Goal: Task Accomplishment & Management: Manage account settings

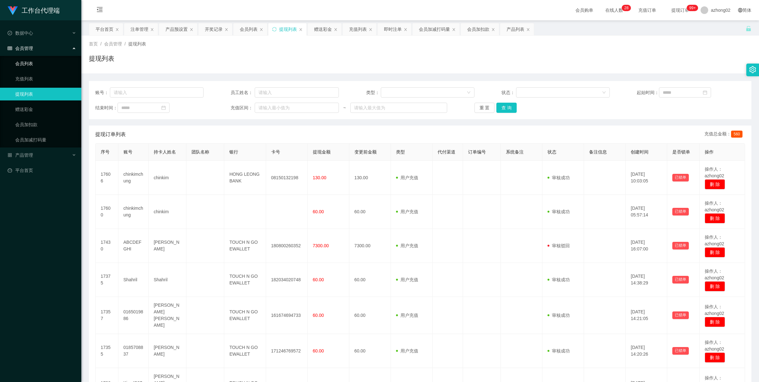
click at [27, 67] on link "会员列表" at bounding box center [45, 63] width 61 height 13
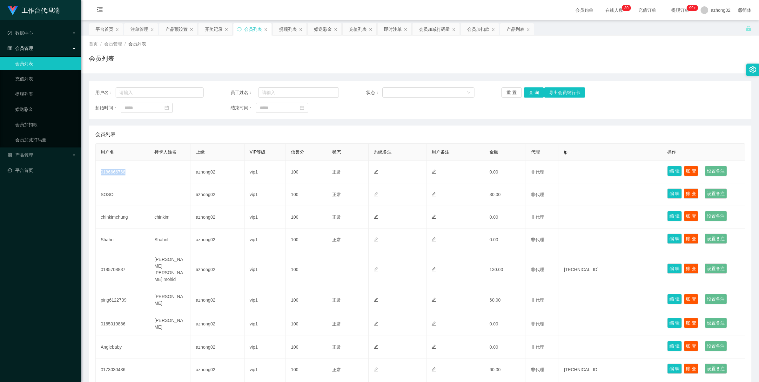
click at [119, 174] on td "0186666768" at bounding box center [123, 172] width 54 height 23
click at [28, 129] on link "会员加扣款" at bounding box center [45, 124] width 61 height 13
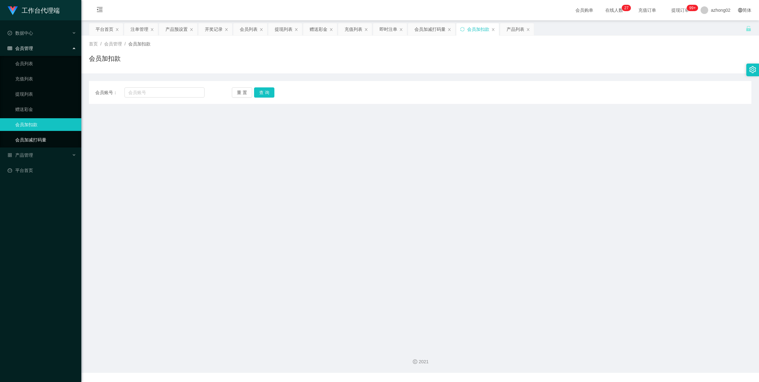
click at [34, 139] on link "会员加减打码量" at bounding box center [45, 139] width 61 height 13
click at [31, 150] on div "产品管理" at bounding box center [40, 155] width 81 height 13
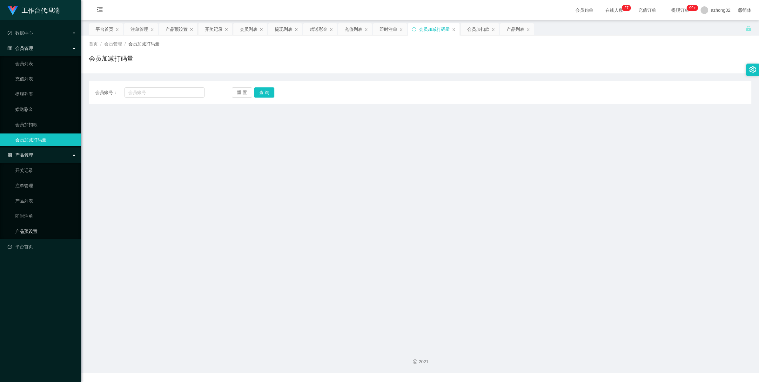
click at [34, 227] on link "产品预设置" at bounding box center [45, 231] width 61 height 13
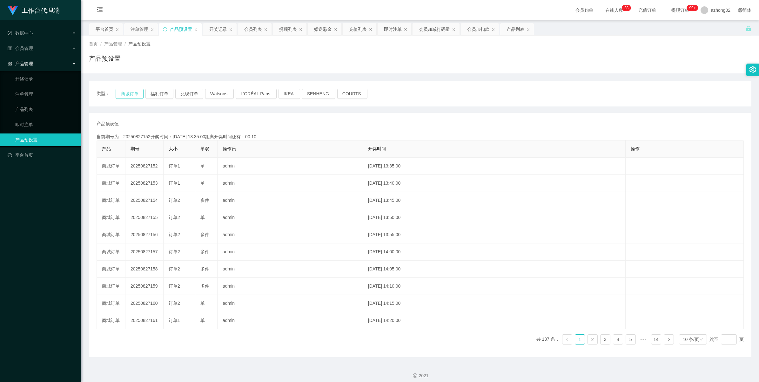
click at [134, 95] on button "商城订单" at bounding box center [130, 94] width 28 height 10
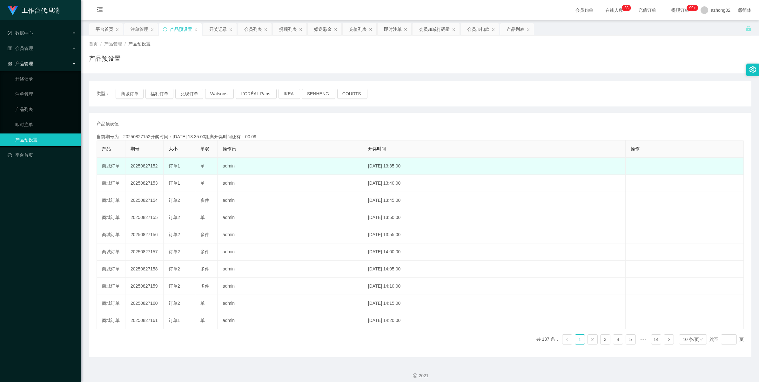
click at [144, 168] on td "20250827152" at bounding box center [144, 166] width 38 height 17
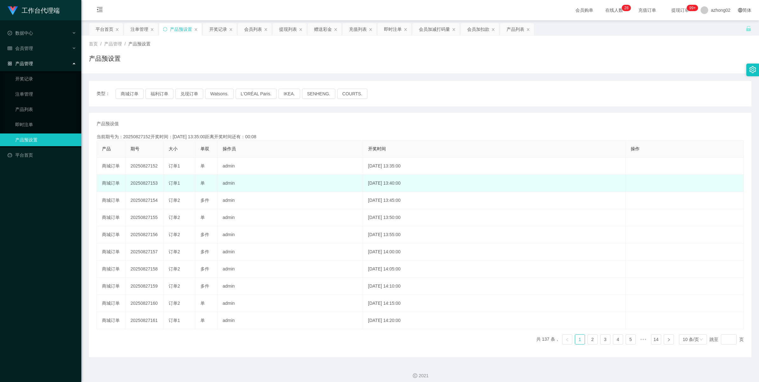
click at [140, 180] on td "20250827153" at bounding box center [144, 183] width 38 height 17
copy td "20250827153"
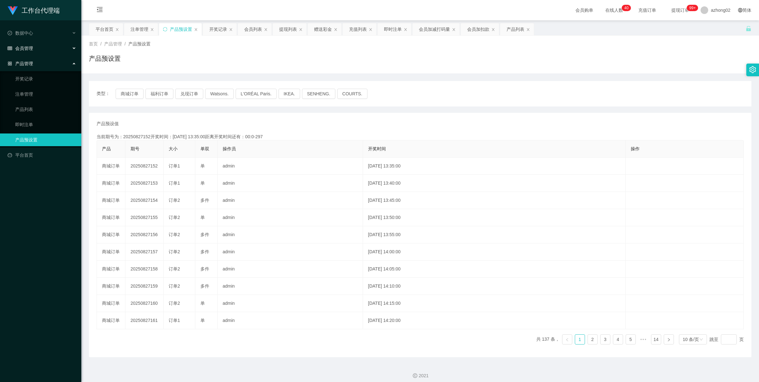
click at [23, 48] on span "会员管理" at bounding box center [20, 48] width 25 height 5
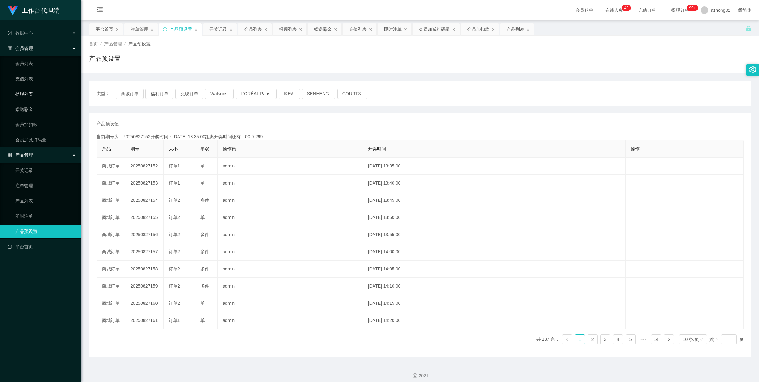
click at [29, 95] on link "提现列表" at bounding box center [45, 94] width 61 height 13
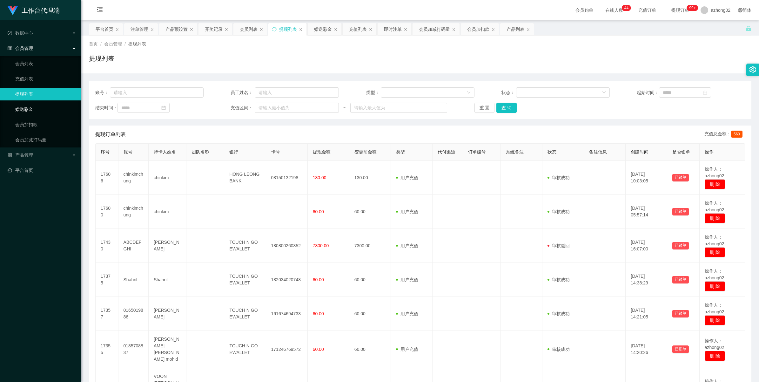
drag, startPoint x: 29, startPoint y: 107, endPoint x: 87, endPoint y: 118, distance: 59.7
click at [29, 107] on link "赠送彩金" at bounding box center [45, 109] width 61 height 13
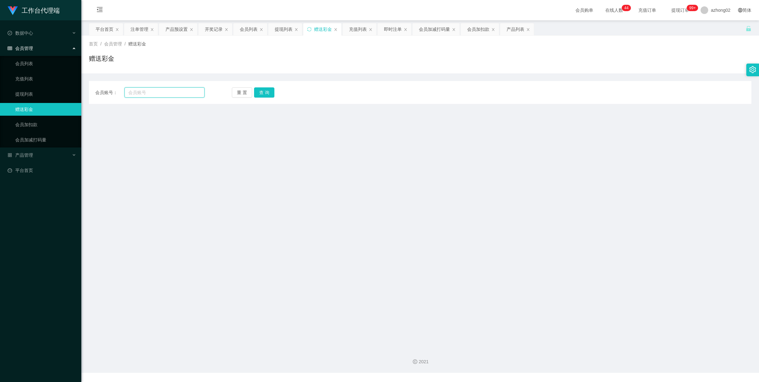
click at [165, 96] on input "text" at bounding box center [164, 92] width 80 height 10
paste input "SOSO"
type input "SOSO"
click at [262, 95] on button "查 询" at bounding box center [264, 92] width 20 height 10
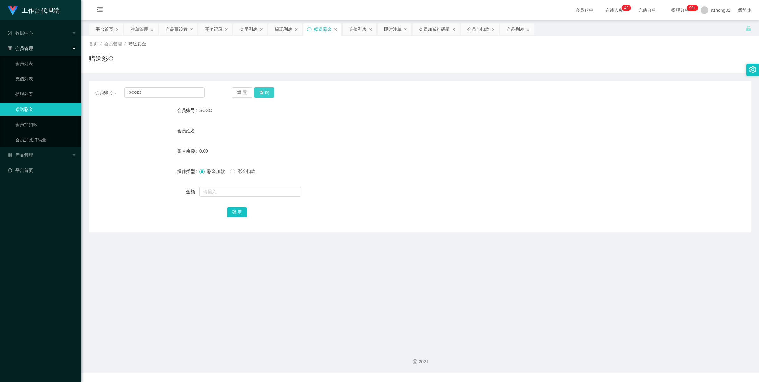
click at [259, 92] on button "查 询" at bounding box center [264, 92] width 20 height 10
click at [24, 156] on span "产品管理" at bounding box center [20, 154] width 25 height 5
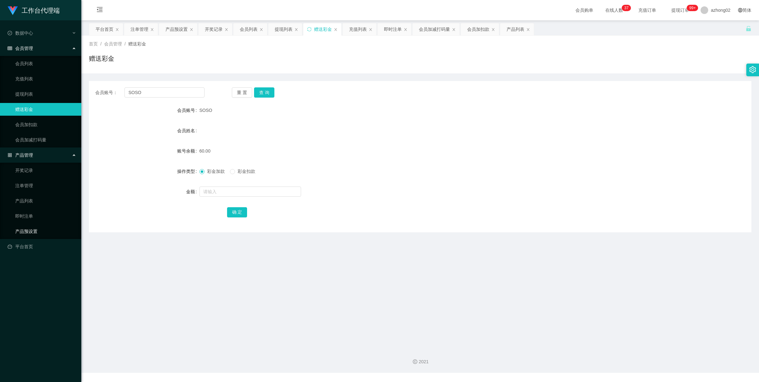
click at [29, 232] on link "产品预设置" at bounding box center [45, 231] width 61 height 13
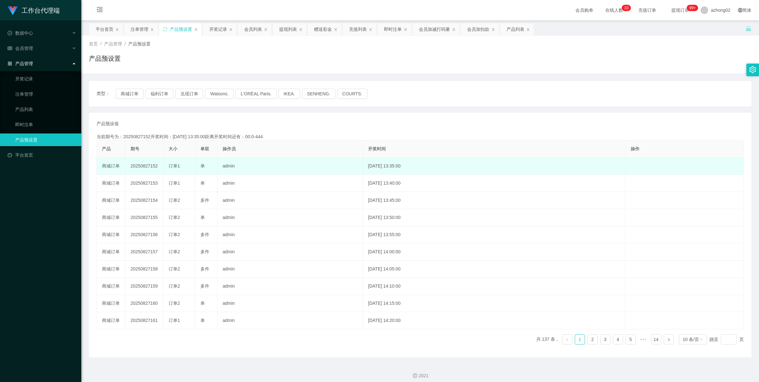
click at [148, 170] on td "20250827152" at bounding box center [144, 166] width 38 height 17
copy td "20250827152"
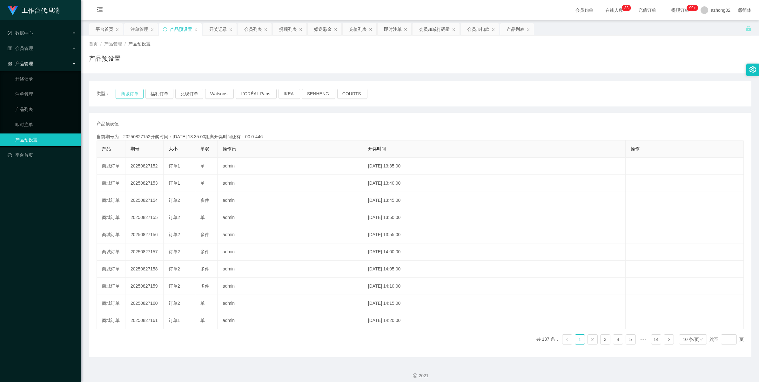
drag, startPoint x: 148, startPoint y: 170, endPoint x: 122, endPoint y: 93, distance: 81.4
click at [122, 93] on button "商城订单" at bounding box center [130, 94] width 28 height 10
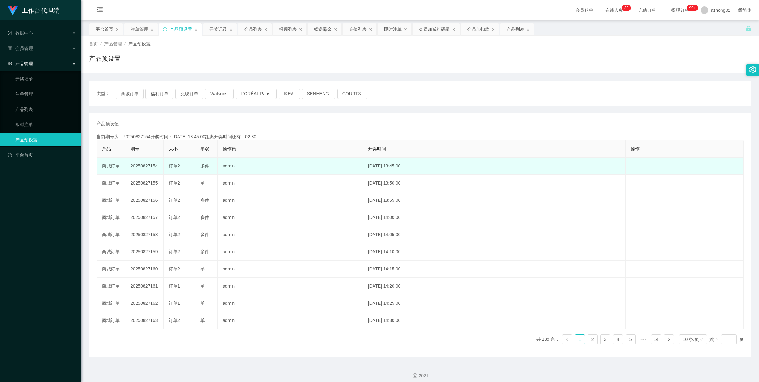
click at [139, 168] on td "20250827154" at bounding box center [144, 166] width 38 height 17
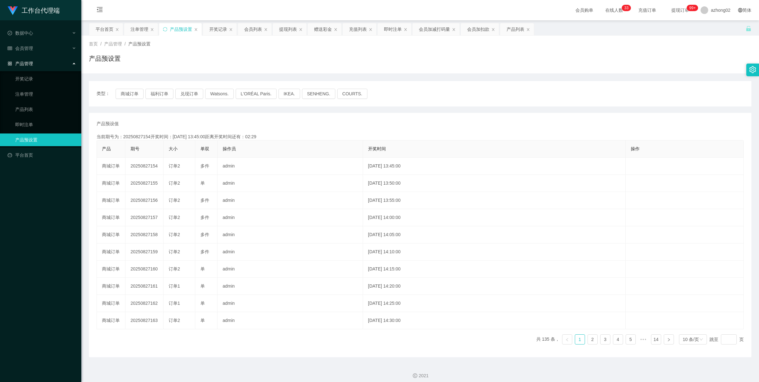
copy td "20250827154"
click at [26, 45] on div "会员管理" at bounding box center [40, 48] width 81 height 13
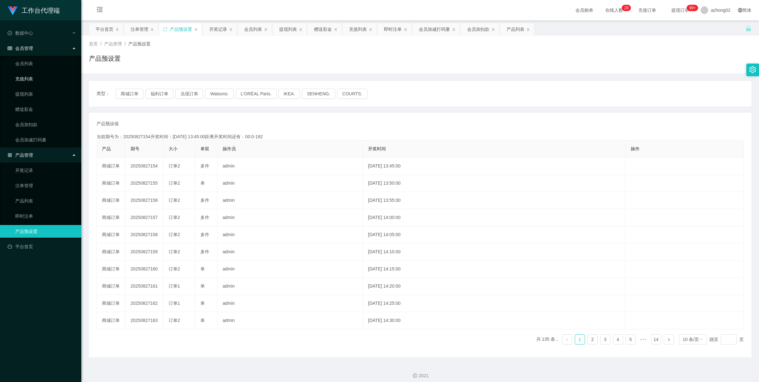
click at [32, 78] on link "充值列表" at bounding box center [45, 78] width 61 height 13
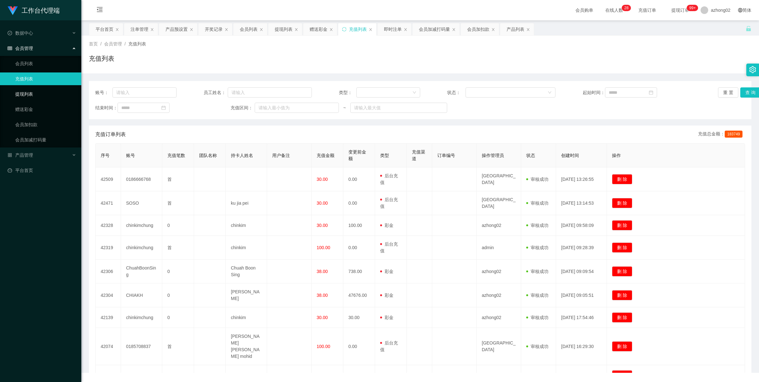
click at [30, 92] on link "提现列表" at bounding box center [45, 94] width 61 height 13
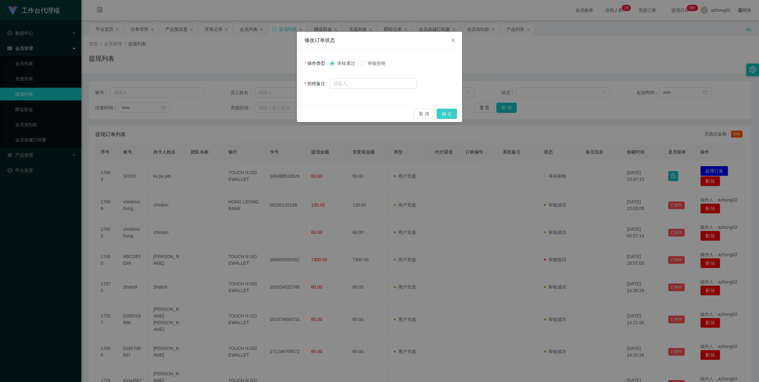
click at [451, 116] on button "确 定" at bounding box center [447, 114] width 20 height 10
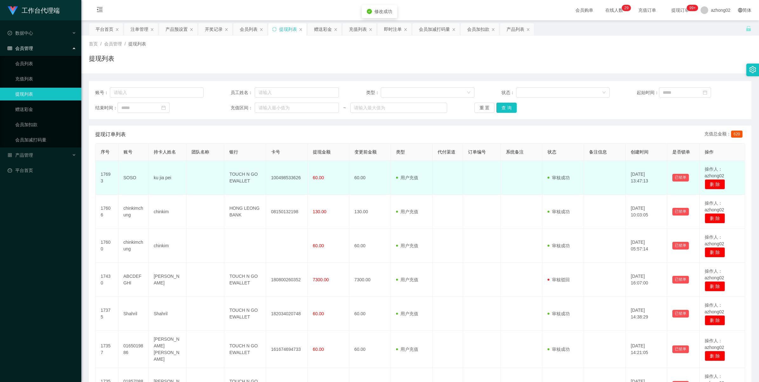
click at [286, 178] on td "100498533626" at bounding box center [287, 178] width 42 height 34
copy td "100498533626"
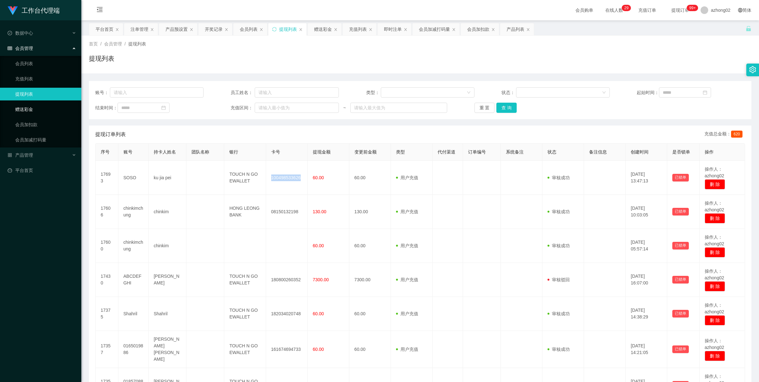
click at [36, 105] on link "赠送彩金" at bounding box center [45, 109] width 61 height 13
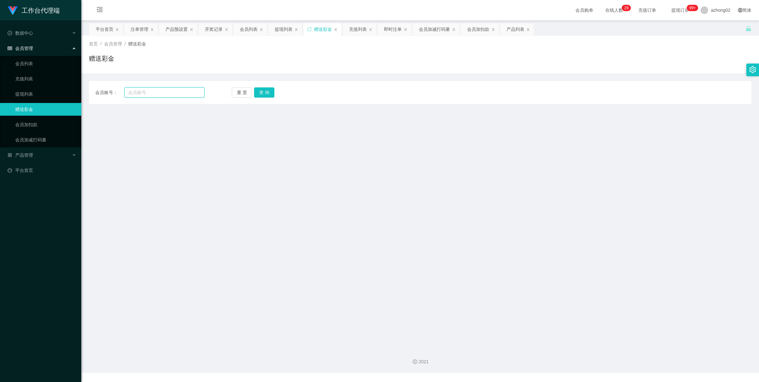
click at [153, 94] on input "text" at bounding box center [164, 92] width 80 height 10
paste input "0186666768"
type input "0186666768"
click at [263, 88] on button "查 询" at bounding box center [264, 92] width 20 height 10
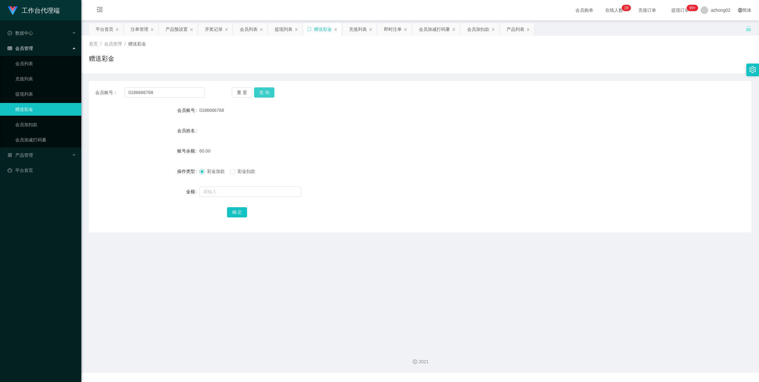
click at [264, 96] on button "查 询" at bounding box center [264, 92] width 20 height 10
click at [32, 92] on link "提现列表" at bounding box center [45, 94] width 61 height 13
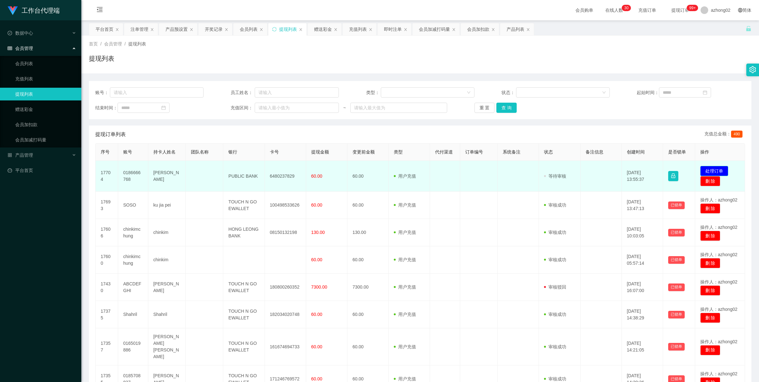
click at [708, 171] on button "处理订单" at bounding box center [714, 171] width 28 height 10
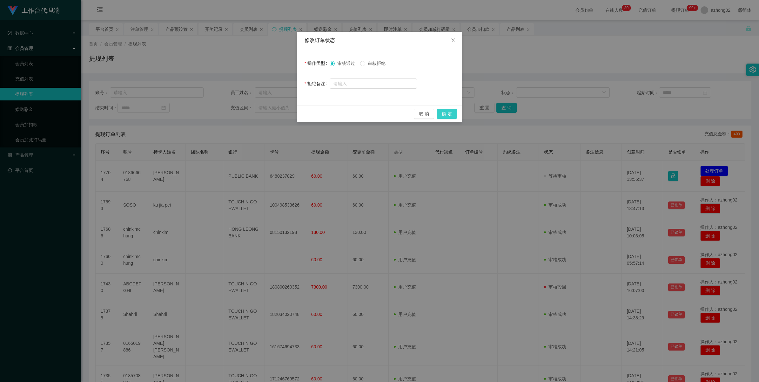
click at [451, 112] on button "确 定" at bounding box center [447, 114] width 20 height 10
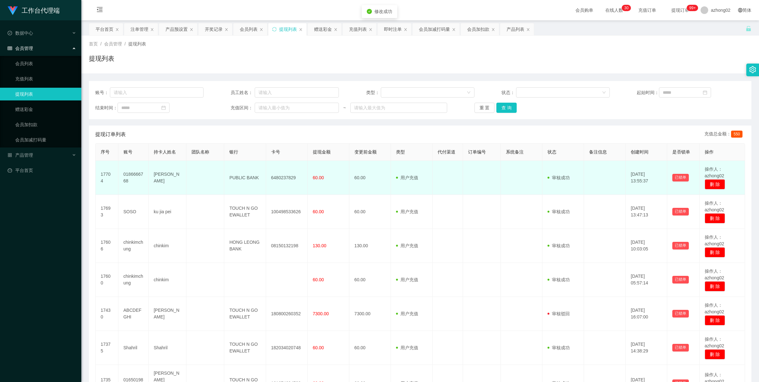
click at [285, 174] on td "6480237829" at bounding box center [287, 178] width 42 height 34
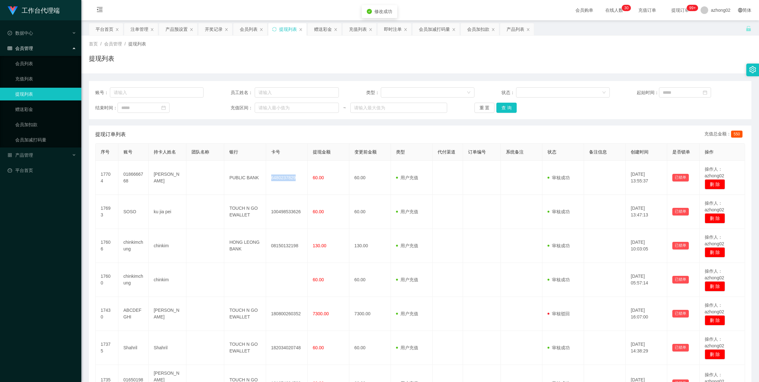
copy td "6480237829"
